Goal: Find specific page/section: Find specific page/section

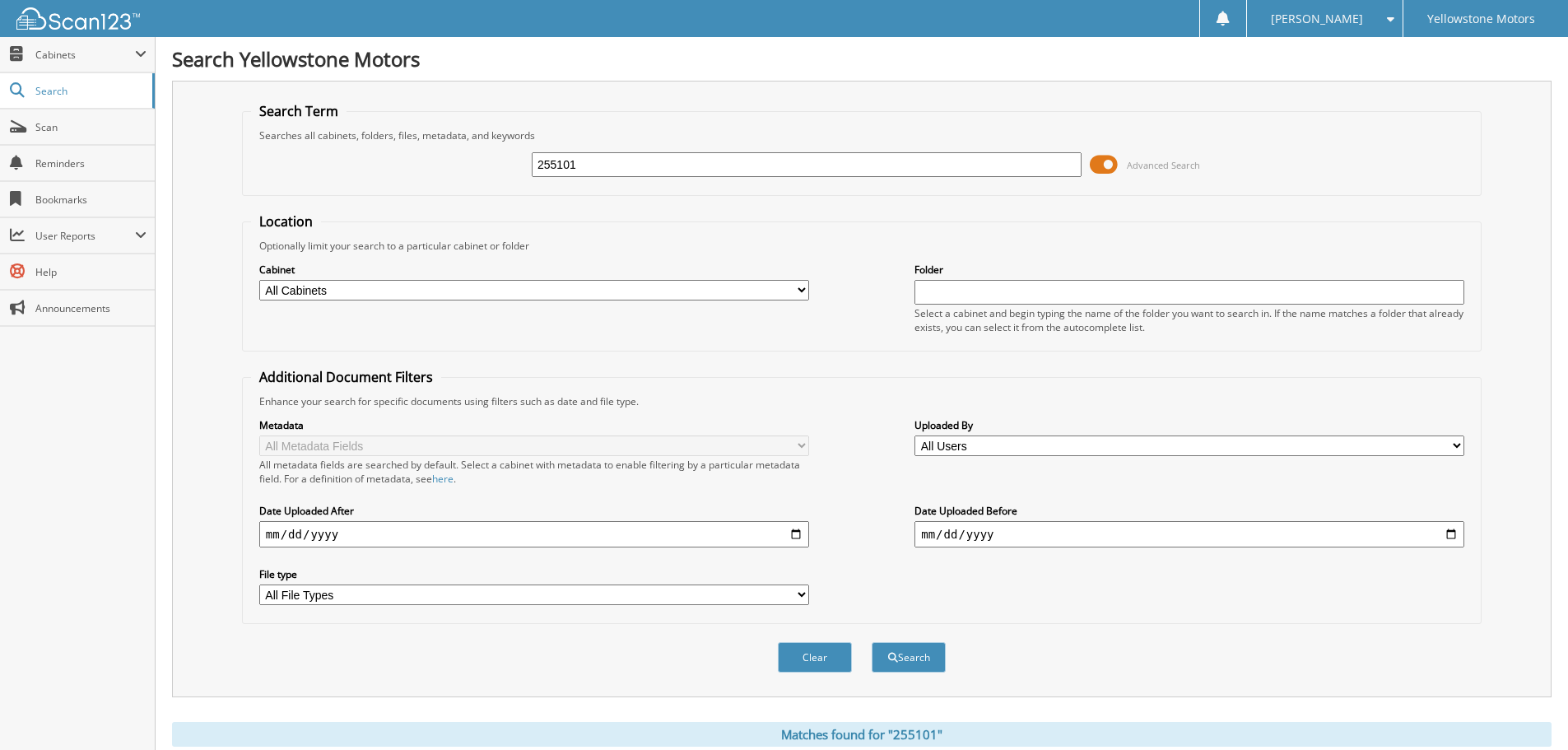
drag, startPoint x: 587, startPoint y: 163, endPoint x: 354, endPoint y: 152, distance: 233.3
click at [417, 159] on div "255101 Advanced Search" at bounding box center [862, 165] width 1221 height 45
paste input "255350"
type input "255350"
click at [871, 642] on button "Search" at bounding box center [909, 657] width 74 height 31
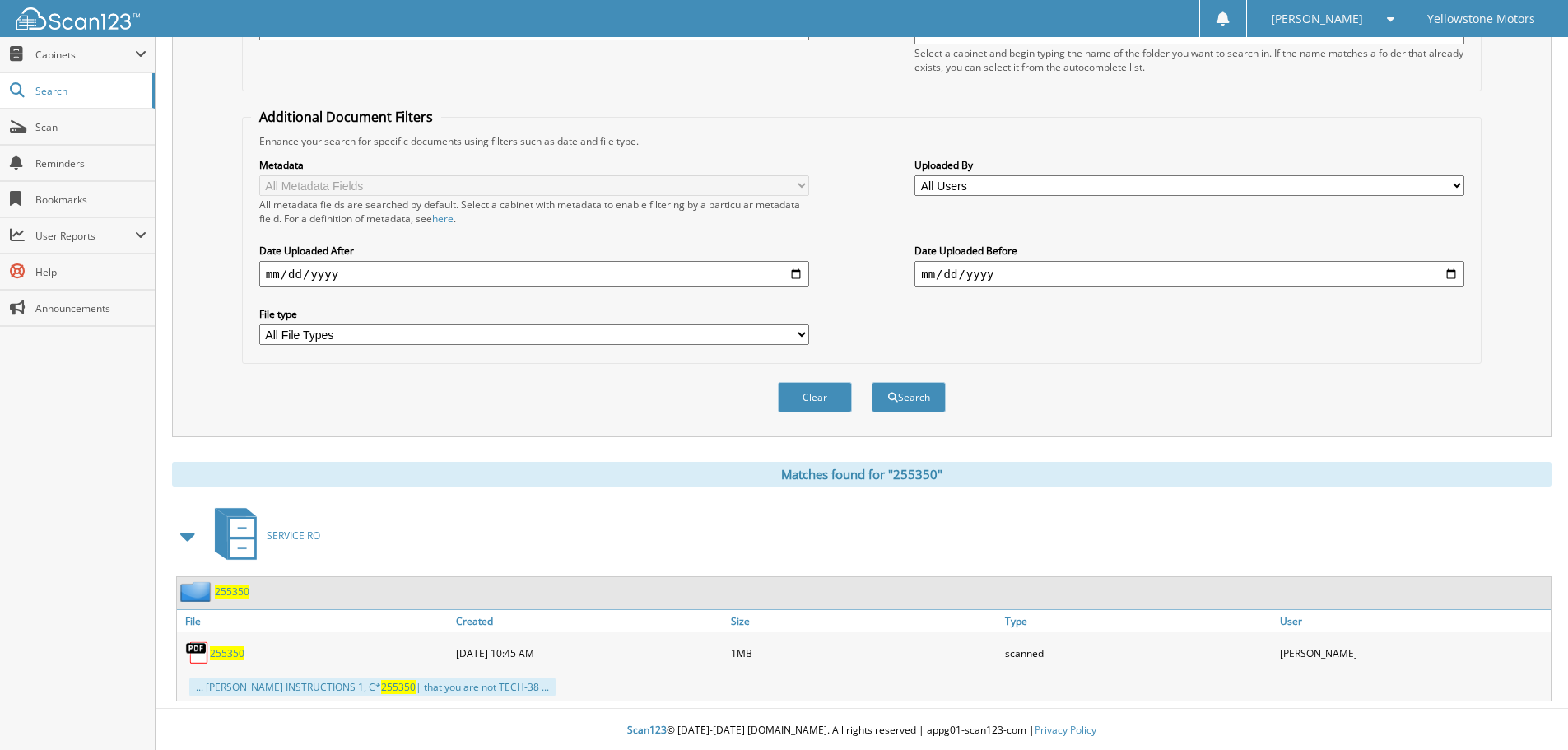
scroll to position [262, 0]
click at [214, 658] on span "255350" at bounding box center [227, 652] width 35 height 14
click at [219, 653] on span "255350" at bounding box center [227, 652] width 35 height 14
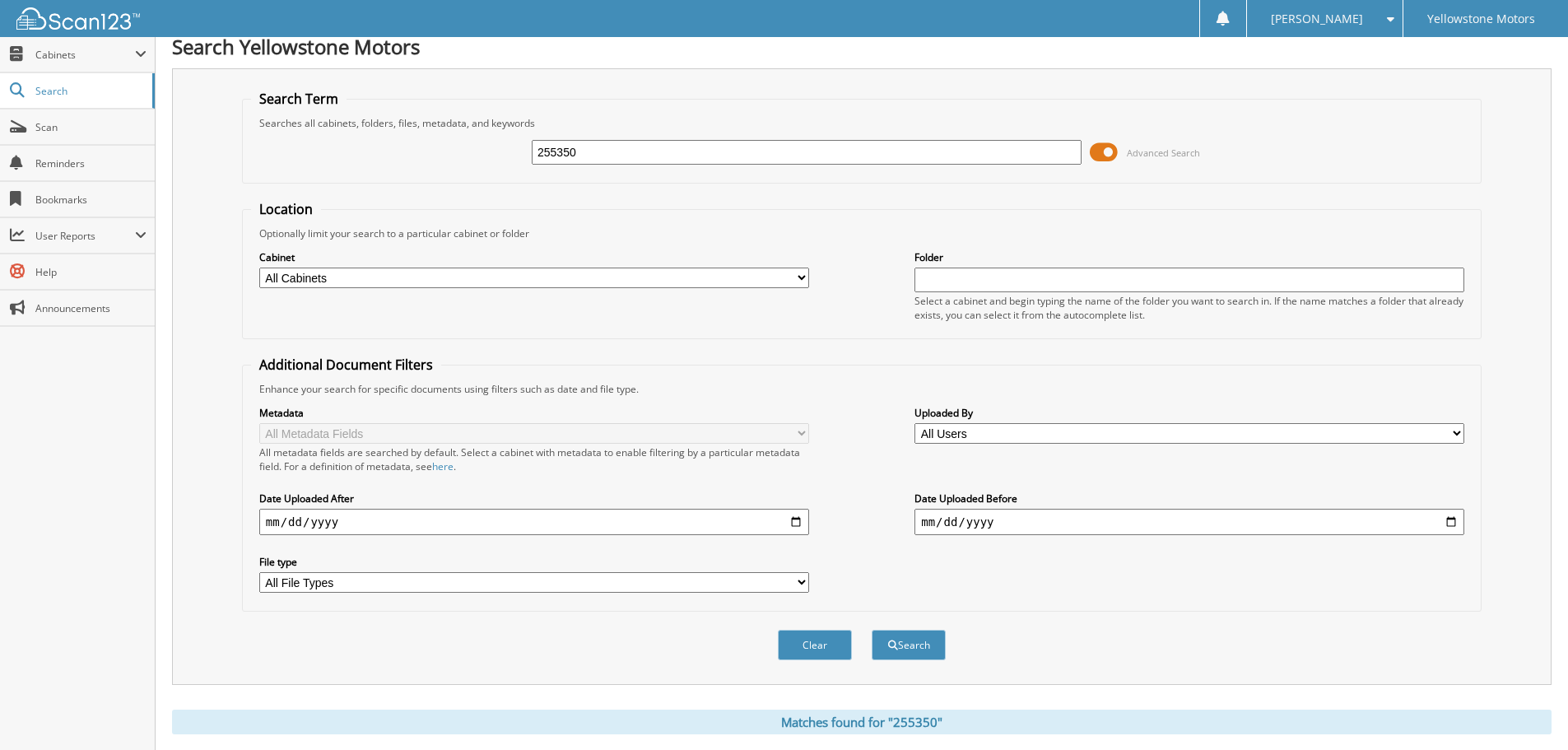
scroll to position [0, 0]
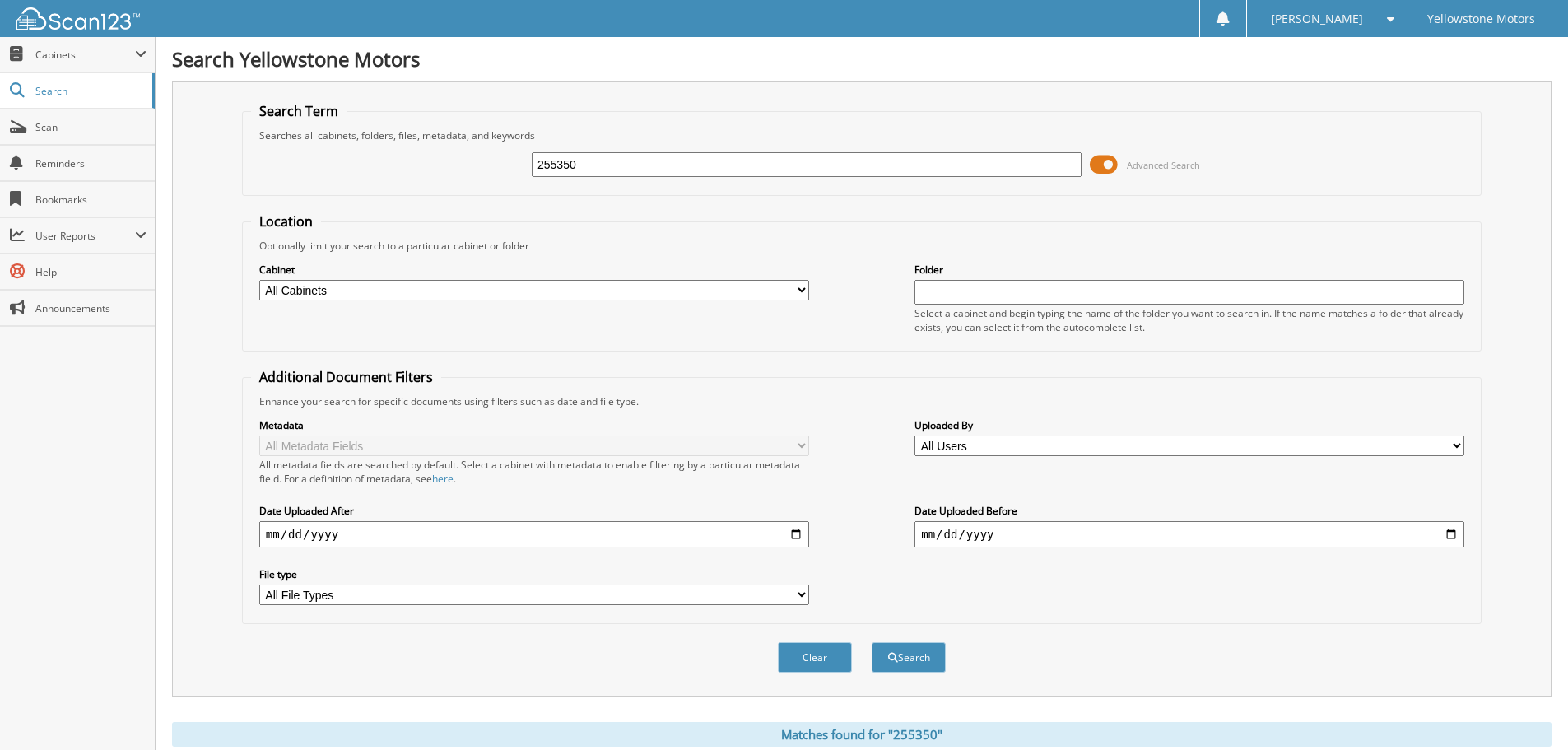
drag, startPoint x: 591, startPoint y: 168, endPoint x: 402, endPoint y: 186, distance: 189.9
click at [427, 184] on div "255350 Advanced Search" at bounding box center [862, 165] width 1221 height 45
paste input "253679"
type input "253679"
click at [871, 642] on button "Search" at bounding box center [909, 657] width 74 height 31
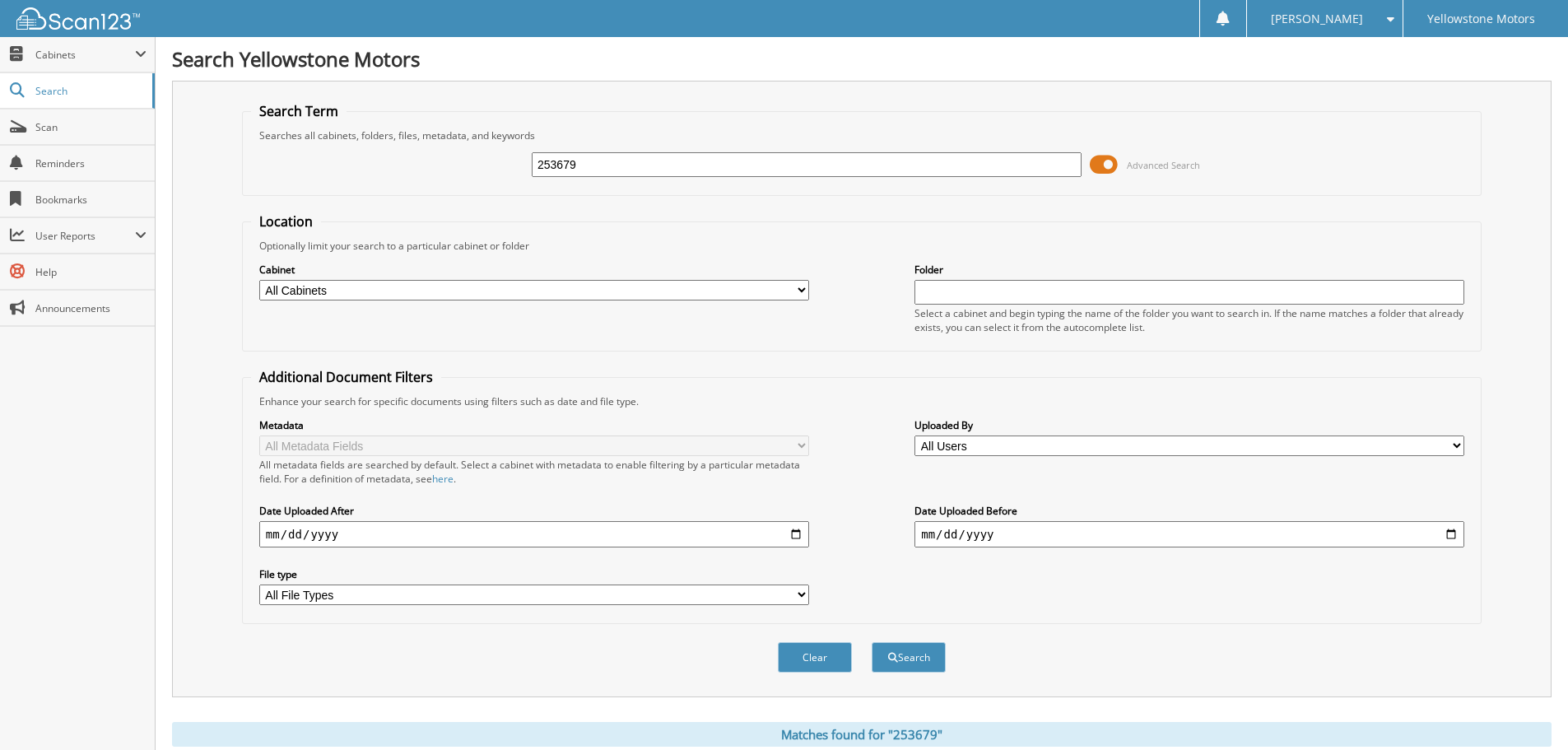
scroll to position [395, 0]
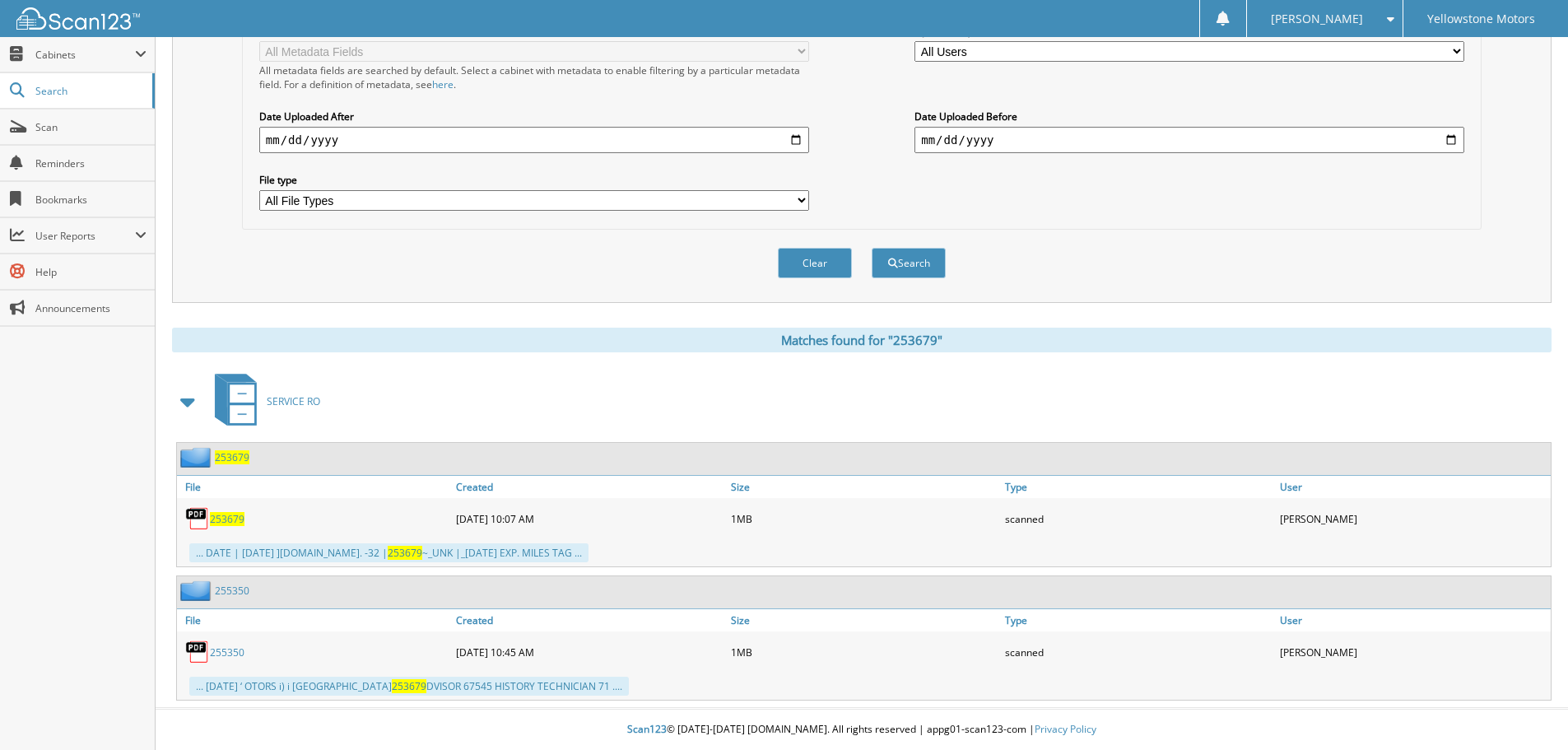
click at [230, 521] on span "253679" at bounding box center [227, 518] width 35 height 14
